Goal: Navigation & Orientation: Find specific page/section

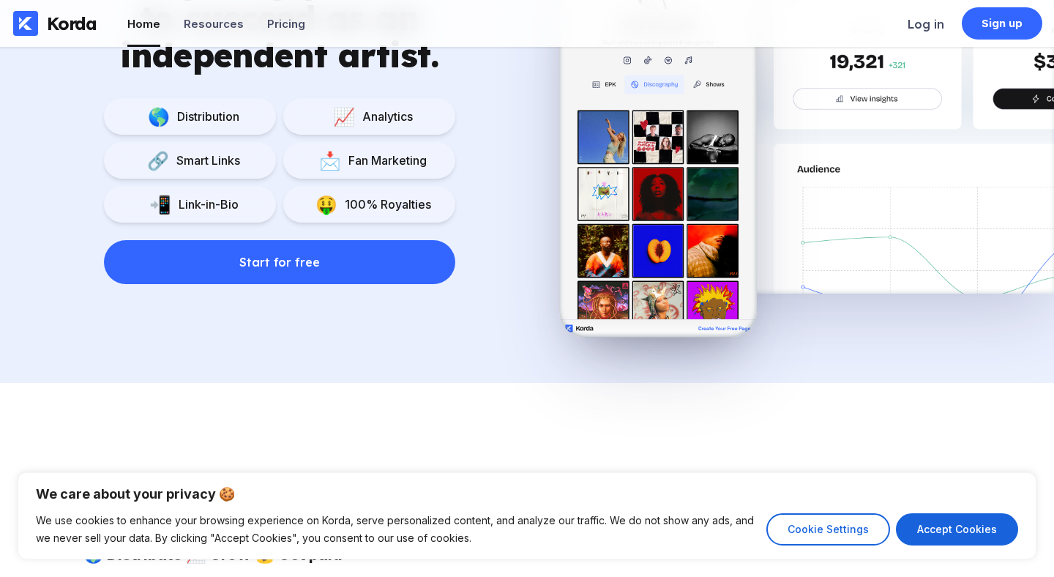
scroll to position [1079, 0]
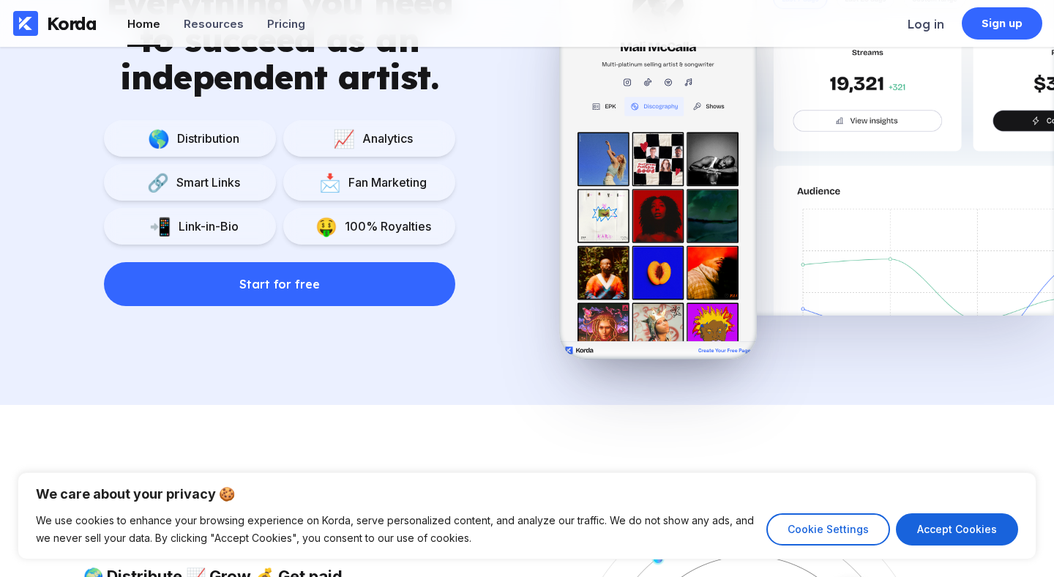
click at [353, 173] on div "📩 Fan Marketing" at bounding box center [369, 182] width 172 height 37
click at [360, 137] on div "Analytics" at bounding box center [384, 138] width 58 height 15
click at [370, 173] on div "📩 Fan Marketing" at bounding box center [369, 182] width 172 height 37
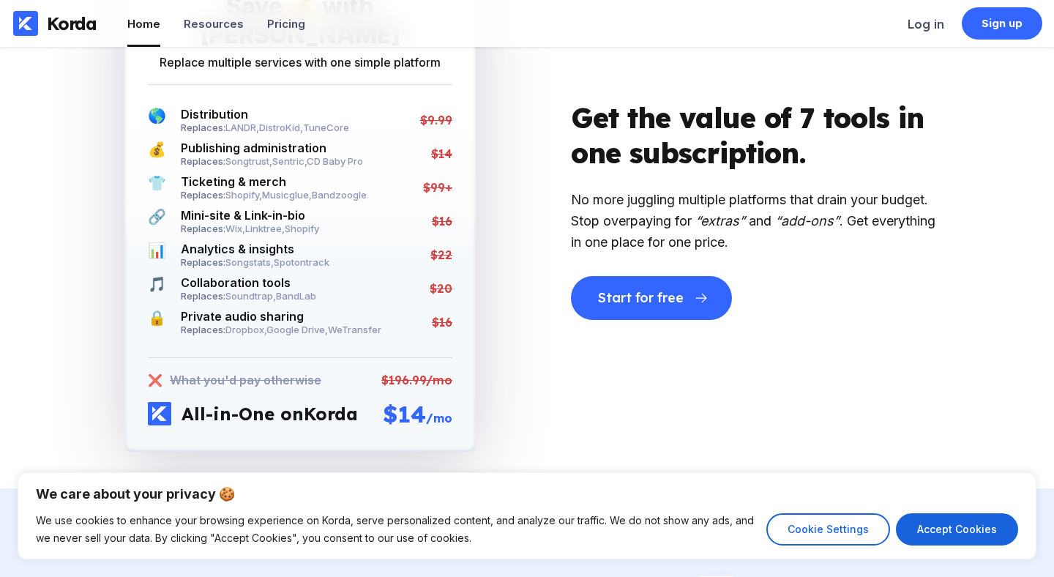
scroll to position [2607, 0]
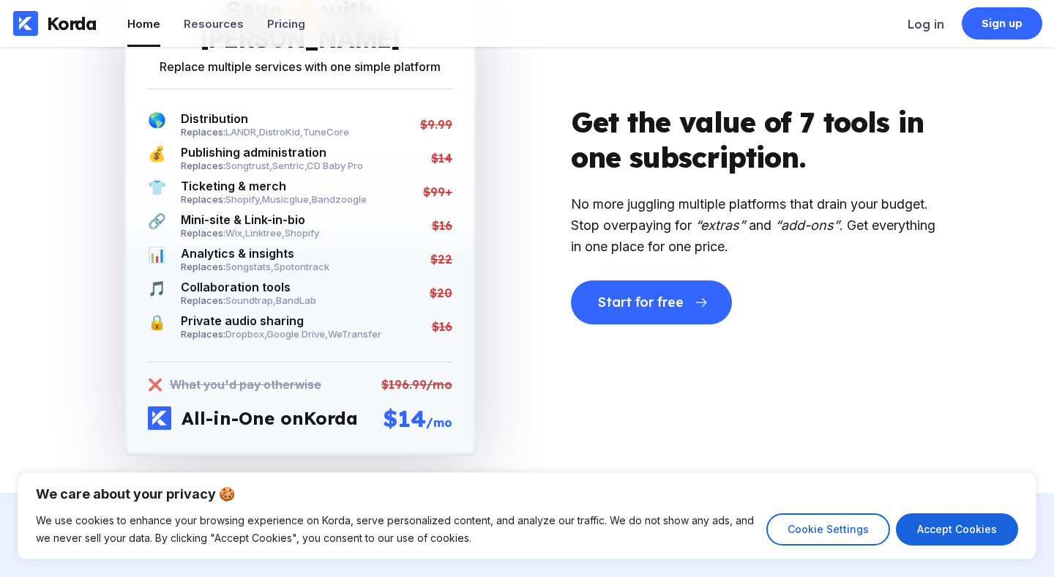
click at [441, 218] on div "$16" at bounding box center [442, 225] width 20 height 15
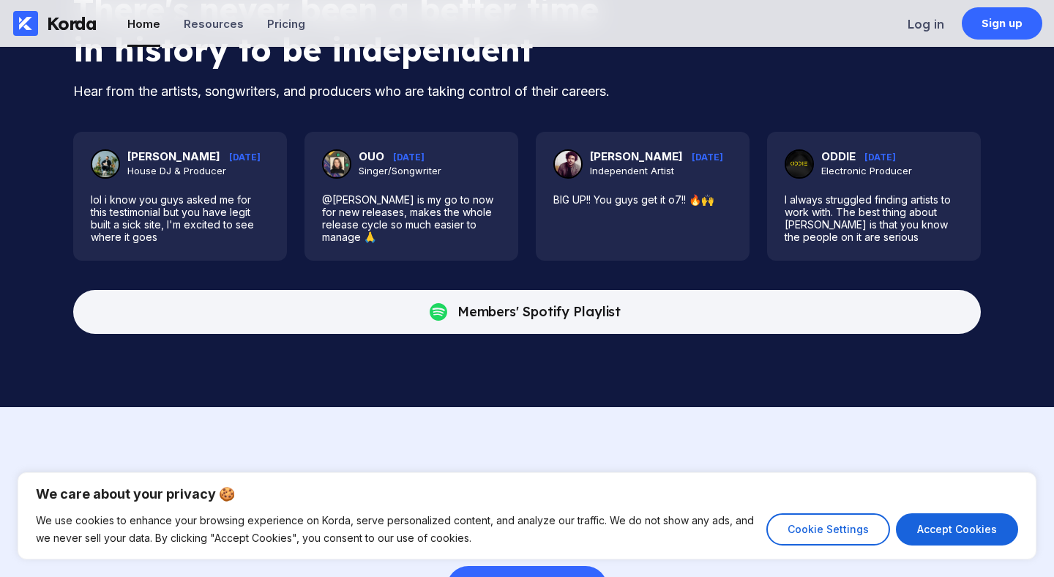
scroll to position [3711, 0]
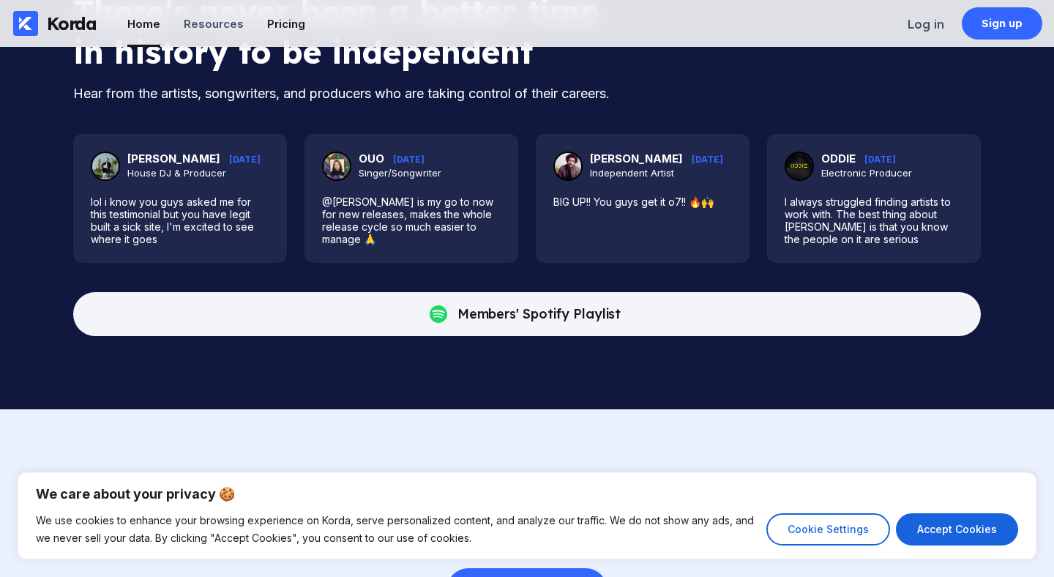
click at [284, 31] on li "Pricing" at bounding box center [286, 23] width 38 height 47
click at [293, 24] on div "Pricing" at bounding box center [286, 24] width 38 height 14
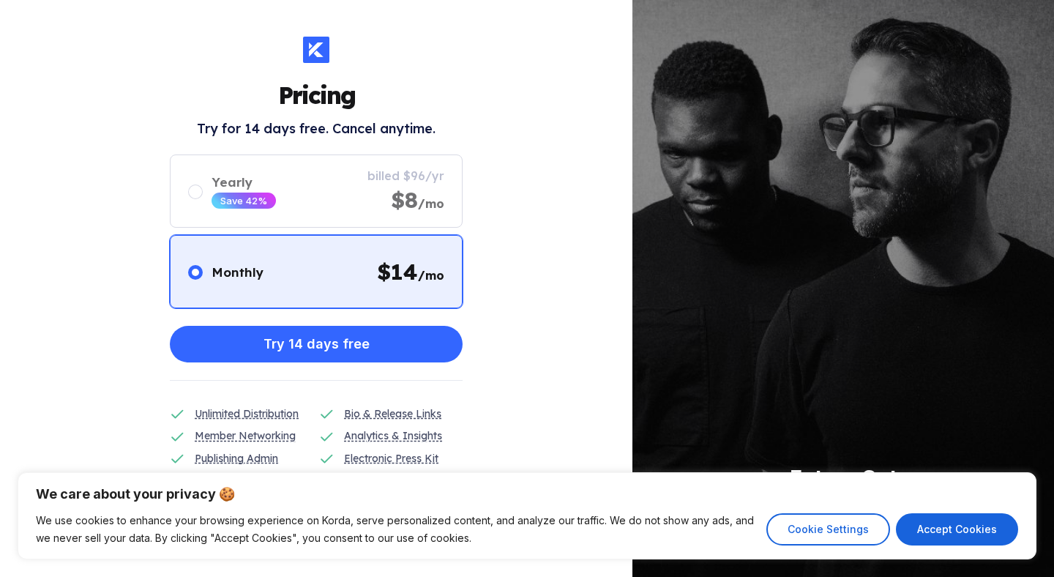
scroll to position [3, 0]
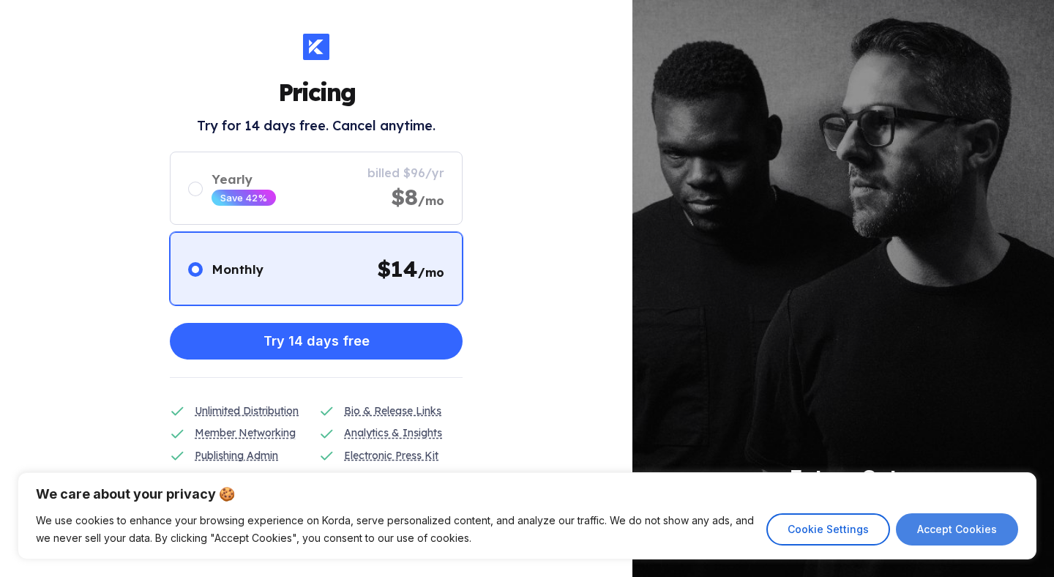
click at [940, 524] on button "Accept Cookies" at bounding box center [957, 529] width 122 height 32
checkbox input "true"
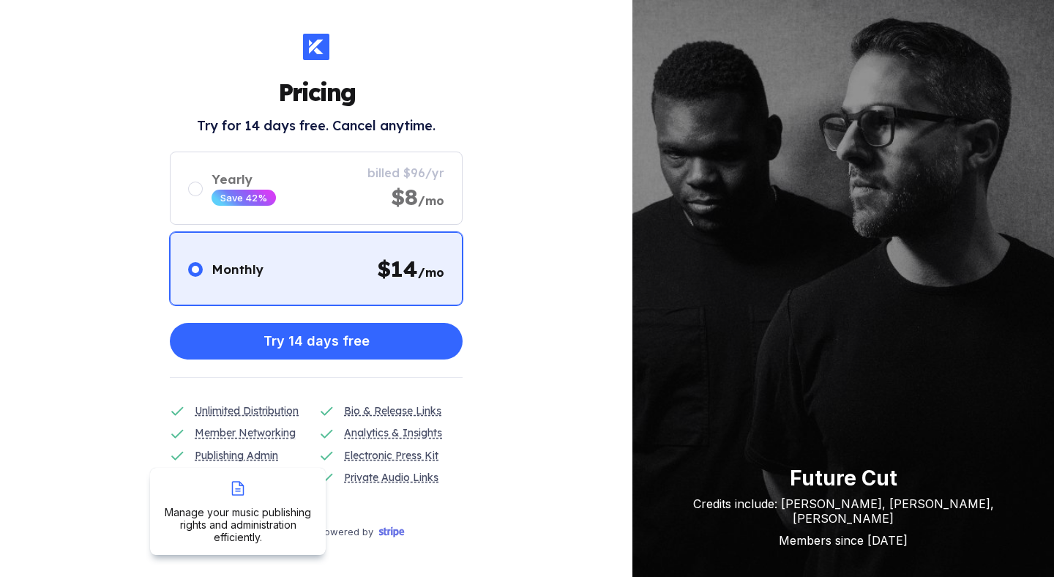
click at [221, 461] on div "Publishing Admin" at bounding box center [236, 455] width 83 height 16
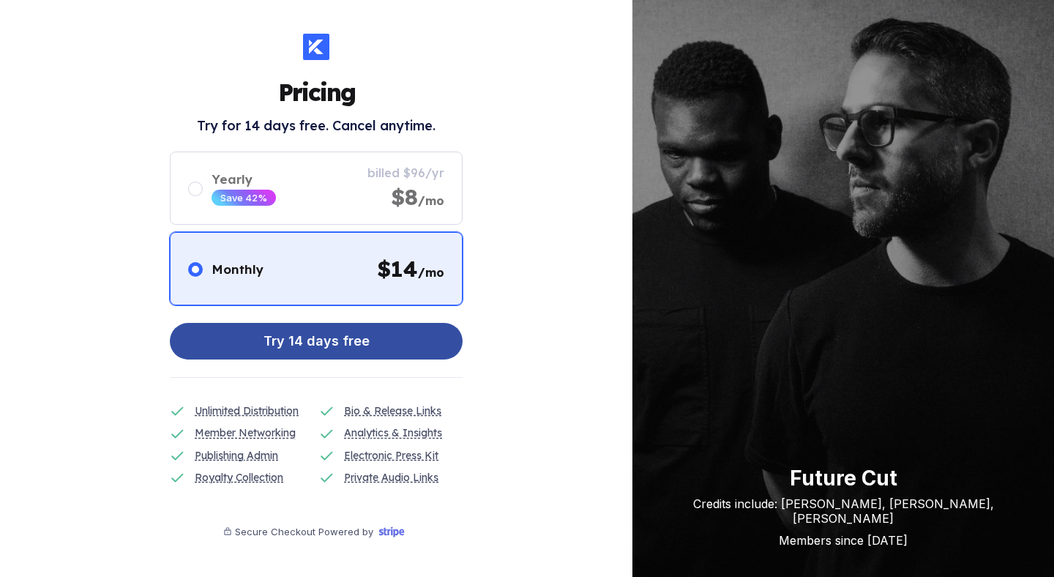
scroll to position [0, 0]
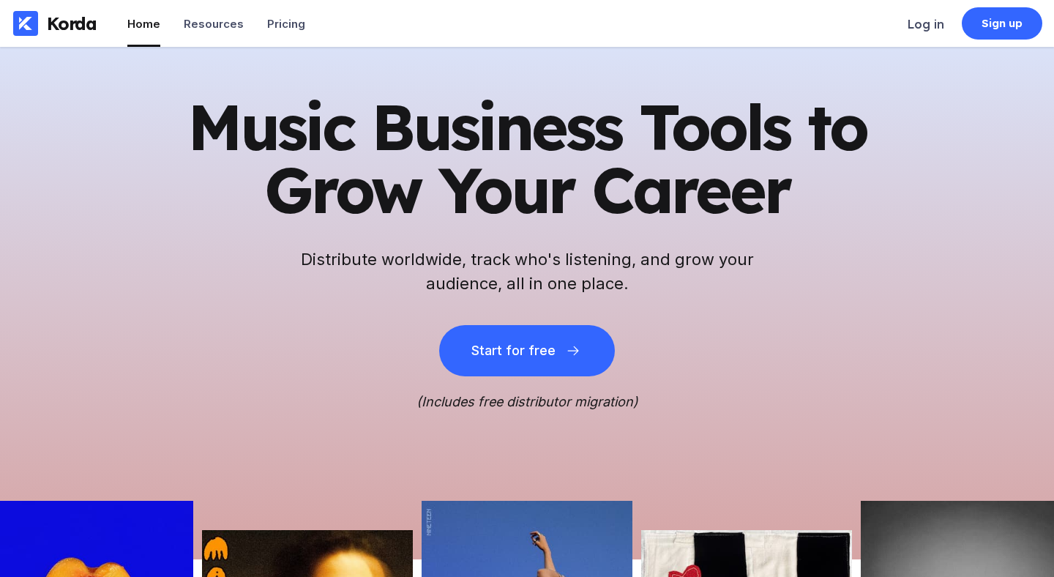
scroll to position [3720, 0]
